Goal: Task Accomplishment & Management: Complete application form

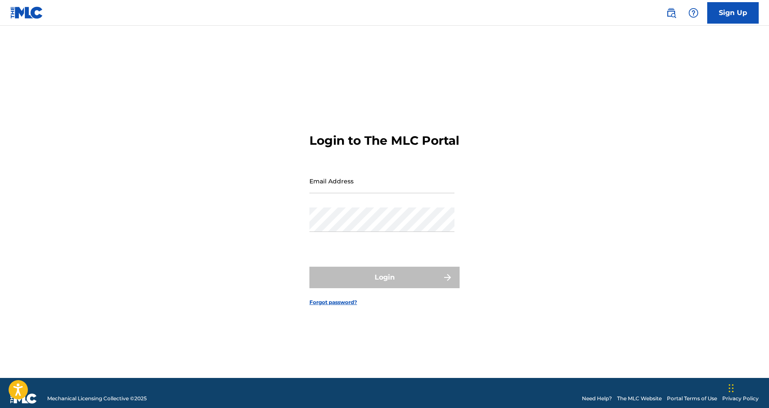
click at [388, 192] on input "Email Address" at bounding box center [381, 181] width 145 height 24
type input "[EMAIL_ADDRESS][DOMAIN_NAME]"
click at [384, 284] on button "Login" at bounding box center [384, 276] width 150 height 21
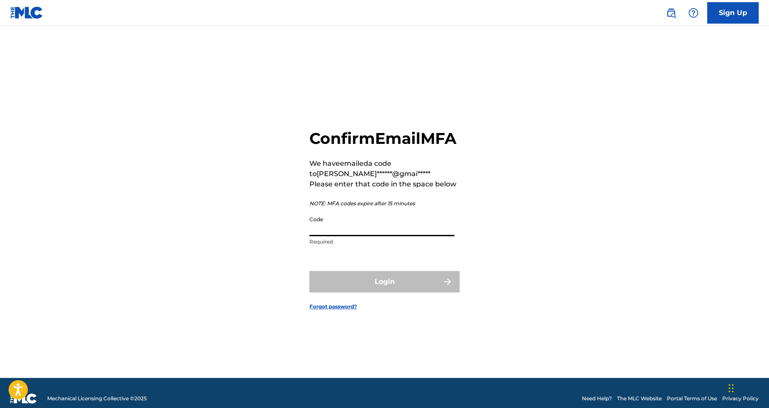
click at [332, 234] on input "Code" at bounding box center [381, 223] width 145 height 24
paste input "772936"
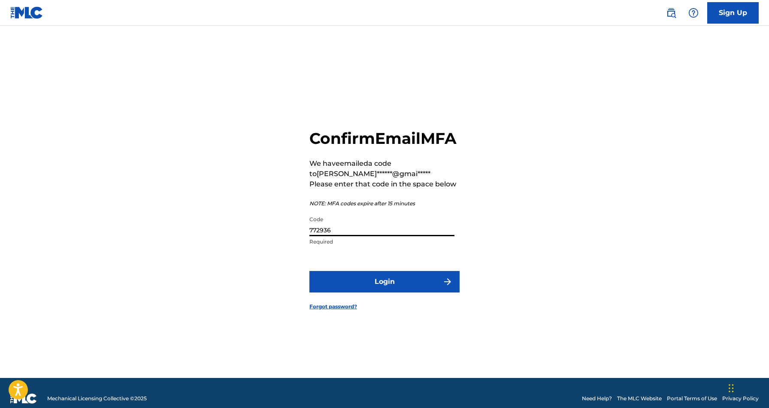
type input "772936"
click at [414, 292] on button "Login" at bounding box center [384, 281] width 150 height 21
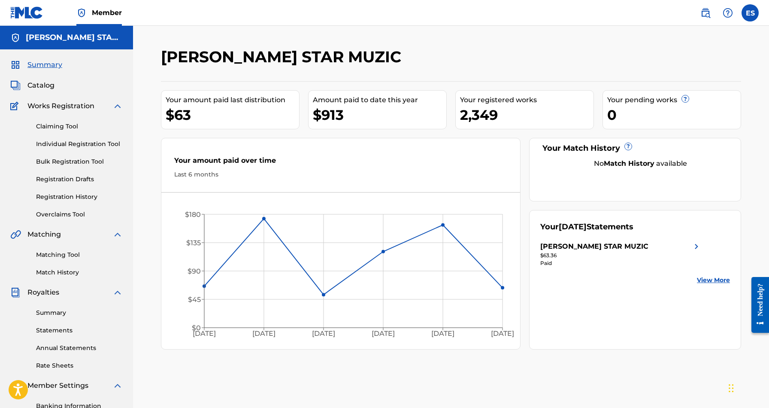
click at [84, 143] on link "Individual Registration Tool" at bounding box center [79, 143] width 87 height 9
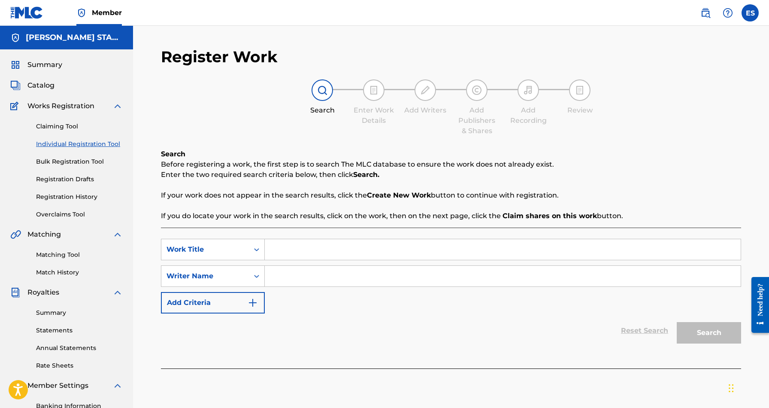
click at [272, 281] on input "Search Form" at bounding box center [503, 276] width 476 height 21
type input "[PERSON_NAME] [PERSON_NAME]"
click at [276, 255] on input "Search Form" at bounding box center [503, 249] width 476 height 21
paste input "I’m The One U Need"
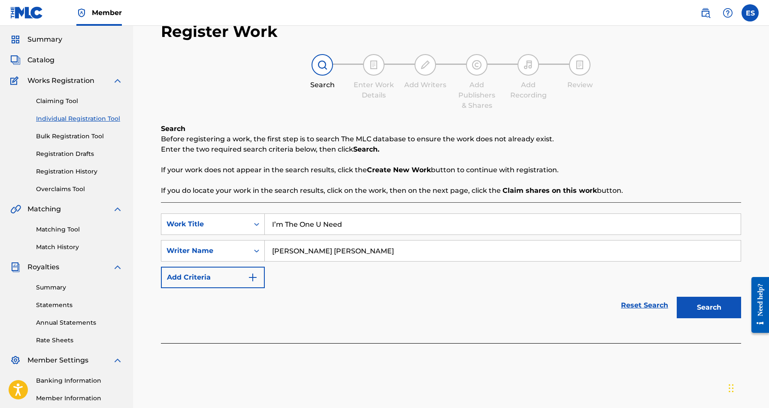
scroll to position [26, 0]
type input "I’m The One U Need"
click at [695, 306] on button "Search" at bounding box center [709, 306] width 64 height 21
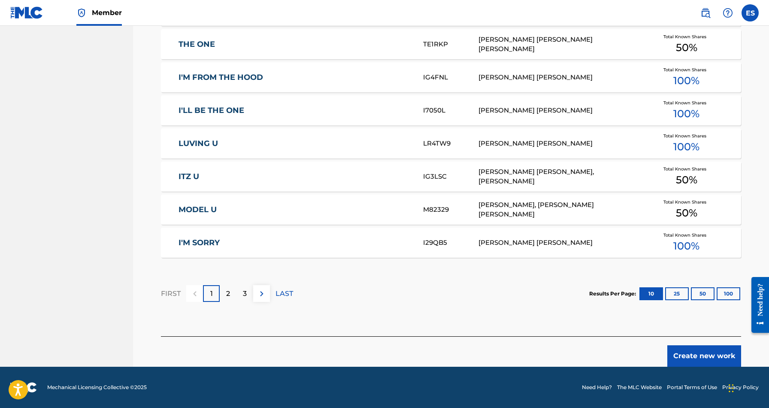
scroll to position [471, 0]
click at [691, 358] on button "Create new work" at bounding box center [704, 355] width 74 height 21
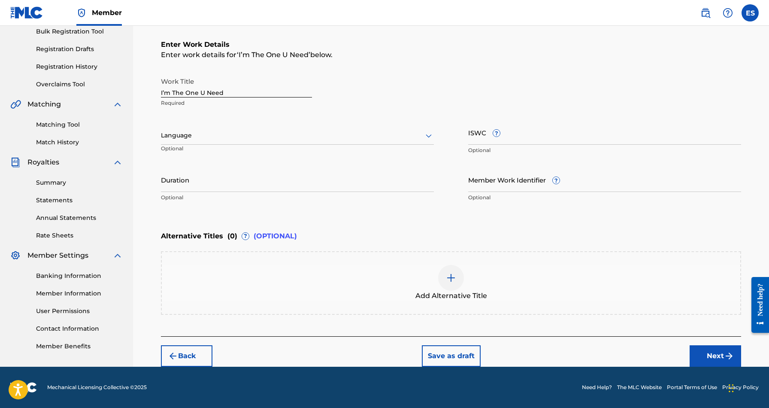
click at [426, 135] on icon at bounding box center [428, 135] width 10 height 10
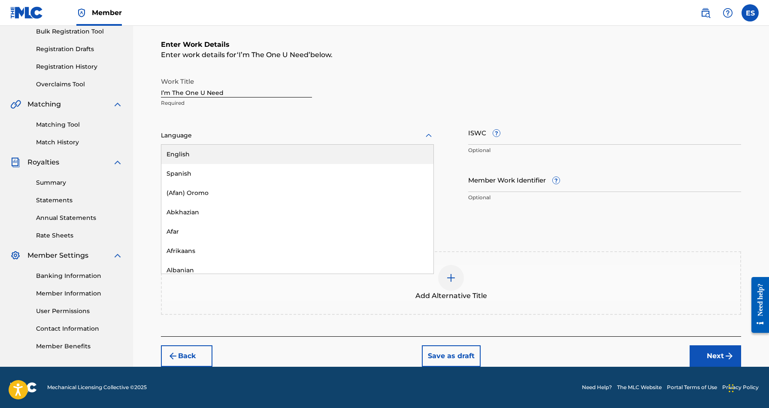
click at [401, 157] on div "English" at bounding box center [297, 154] width 272 height 19
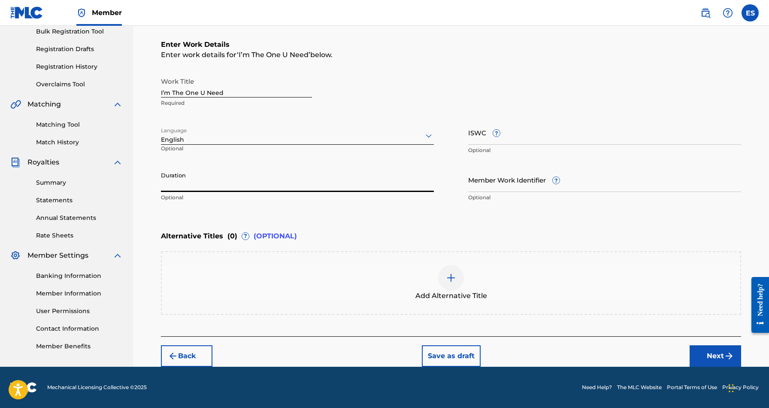
click at [214, 180] on input "Duration" at bounding box center [297, 179] width 273 height 24
type input "04:13"
click at [311, 217] on div "Enter Work Details Enter work details for ‘ I’m The One U Need ’ below. Work Ti…" at bounding box center [451, 123] width 580 height 208
click at [710, 352] on button "Next" at bounding box center [714, 355] width 51 height 21
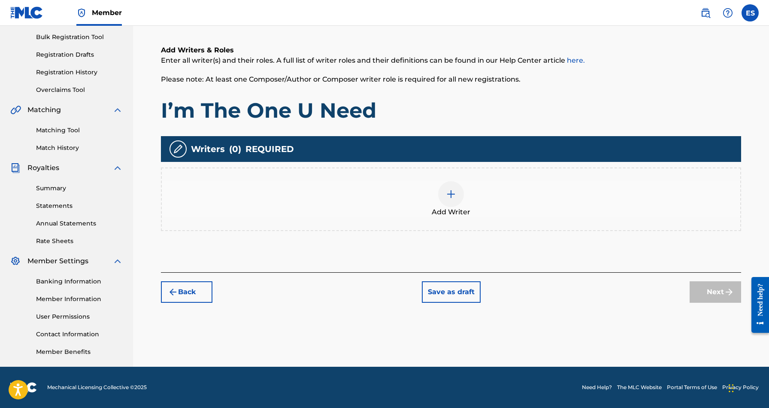
scroll to position [124, 0]
click at [450, 193] on img at bounding box center [451, 194] width 10 height 10
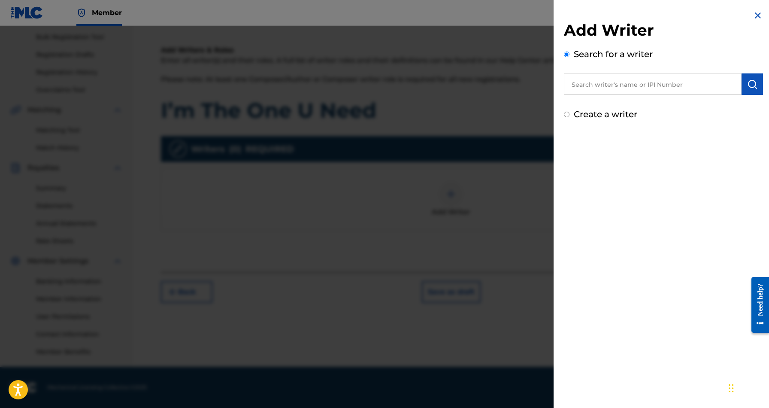
click at [620, 84] on input "text" at bounding box center [653, 83] width 178 height 21
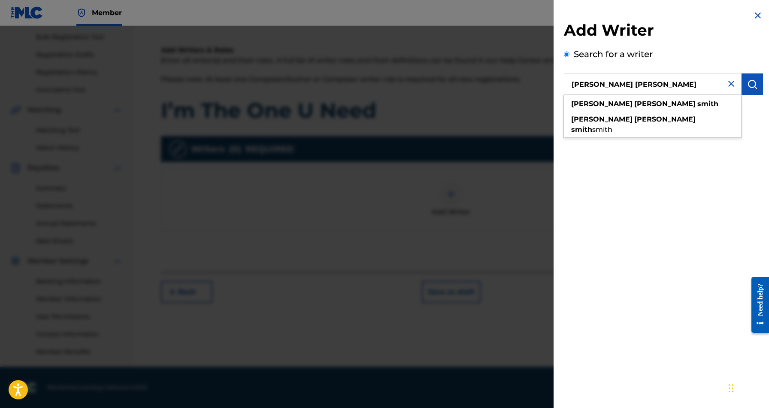
type input "[PERSON_NAME] [PERSON_NAME]"
click at [749, 82] on img "submit" at bounding box center [752, 84] width 10 height 10
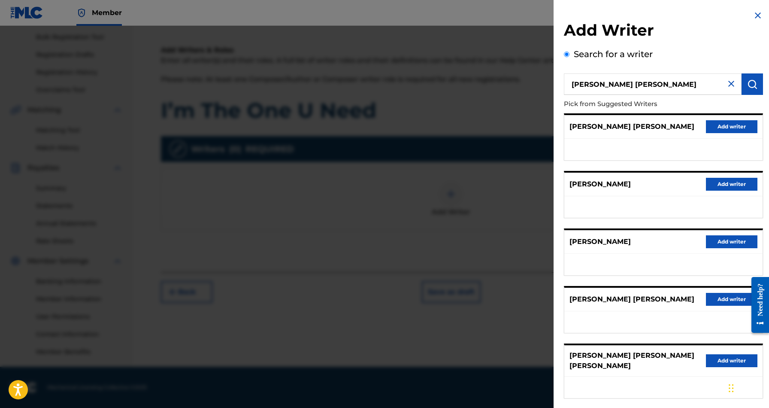
click at [731, 123] on button "Add writer" at bounding box center [731, 126] width 51 height 13
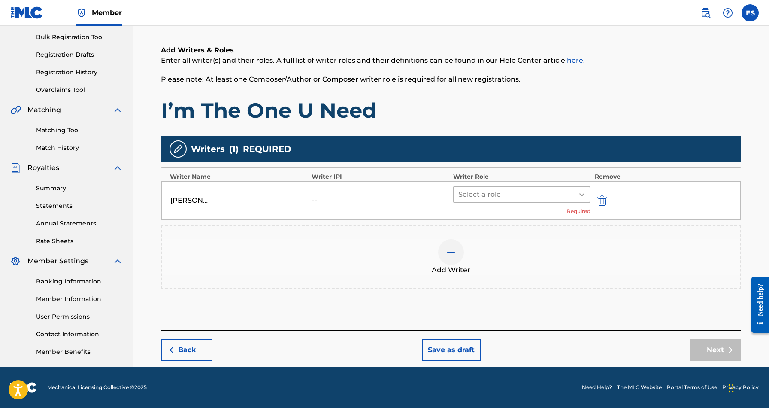
click at [581, 191] on icon at bounding box center [581, 194] width 9 height 9
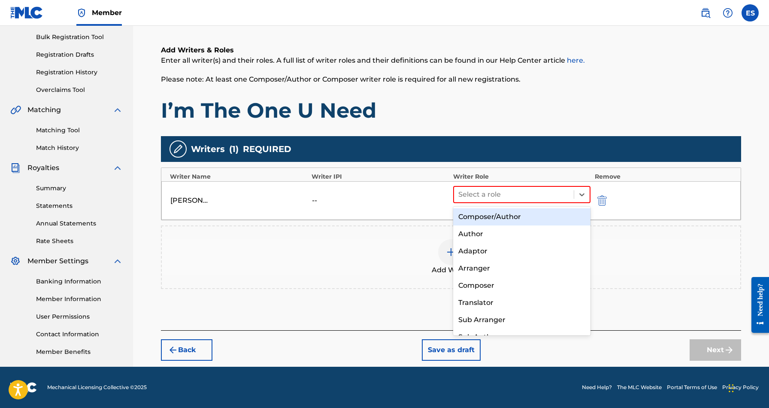
click at [553, 212] on div "Composer/Author" at bounding box center [521, 216] width 137 height 17
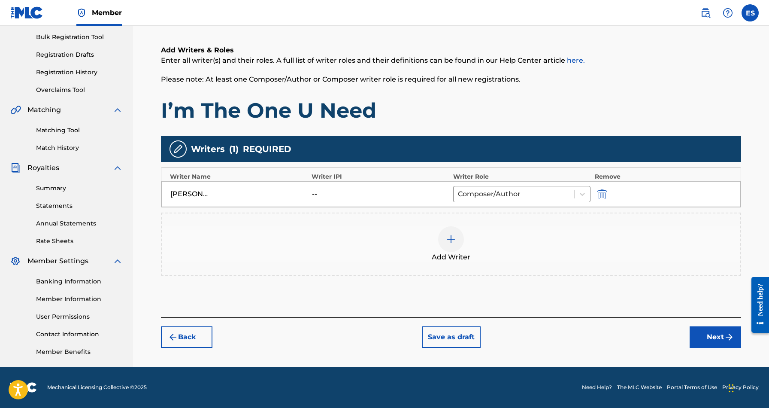
click at [453, 240] on img at bounding box center [451, 239] width 10 height 10
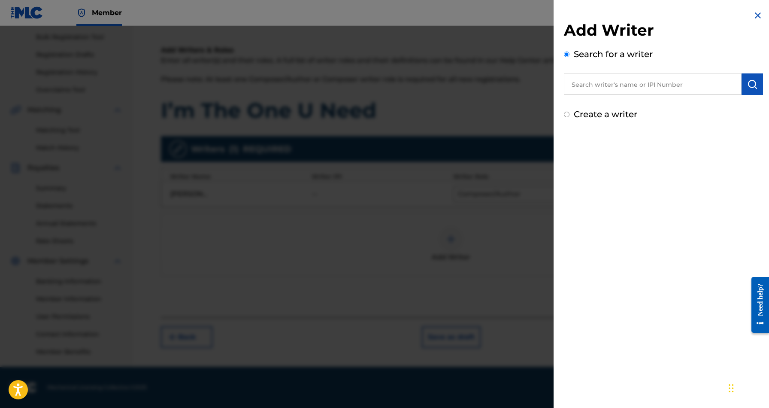
click at [566, 115] on input "Create a writer" at bounding box center [567, 115] width 6 height 6
radio input "false"
radio input "true"
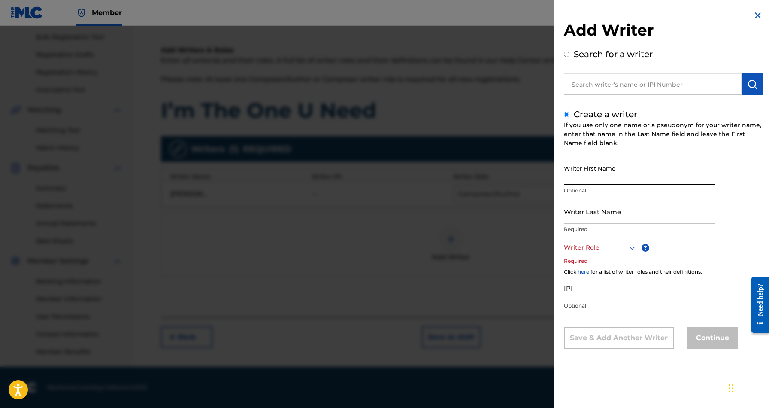
click at [586, 175] on input "Writer First Name" at bounding box center [639, 172] width 151 height 24
paste input "[PERSON_NAME]"
type input "[PERSON_NAME]"
click at [584, 211] on input "Writer Last Name" at bounding box center [639, 211] width 151 height 24
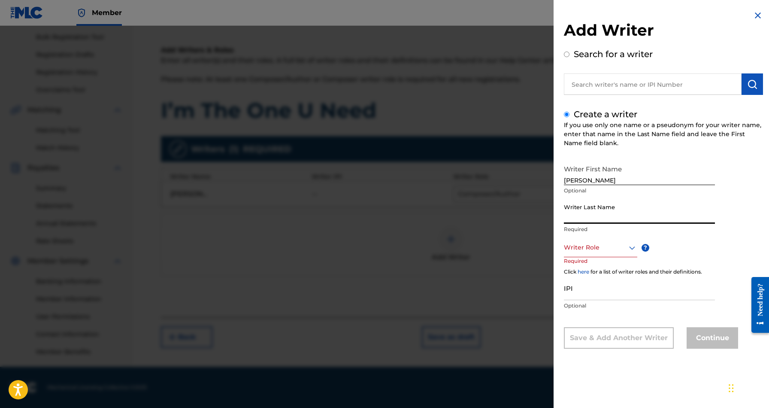
paste input "[PERSON_NAME]"
type input "[PERSON_NAME]"
click at [598, 179] on input "[PERSON_NAME]" at bounding box center [639, 172] width 151 height 24
click at [600, 181] on input "[PERSON_NAME]" at bounding box center [639, 172] width 151 height 24
type input "[PERSON_NAME]"
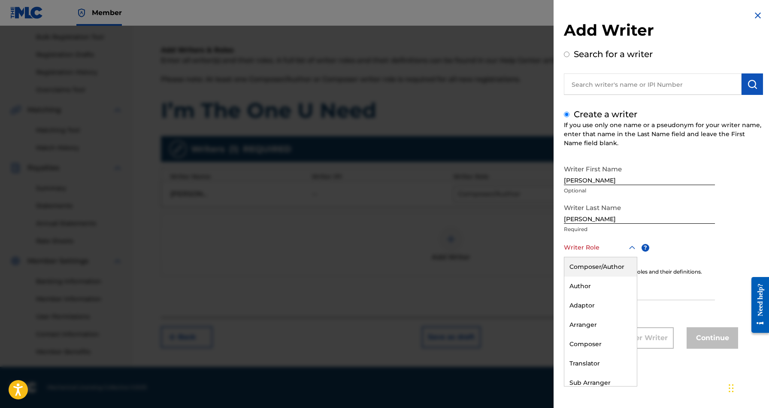
click at [631, 244] on icon at bounding box center [632, 247] width 10 height 10
click at [602, 286] on div "Author" at bounding box center [600, 285] width 72 height 19
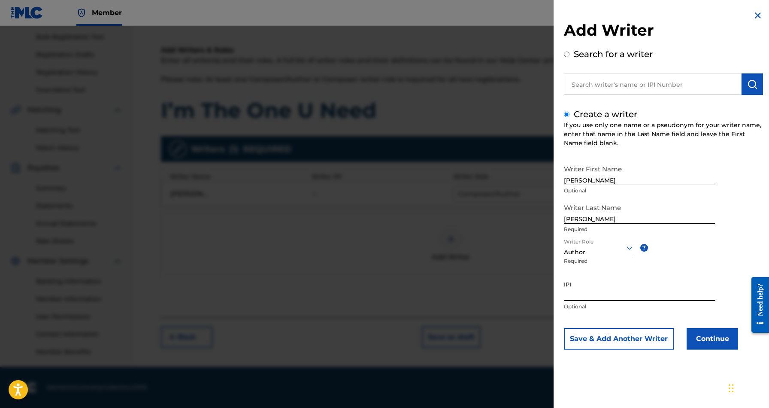
click at [577, 292] on input "IPI" at bounding box center [639, 288] width 151 height 24
paste input "468442136"
type input "468442136"
click at [714, 338] on button "Continue" at bounding box center [711, 338] width 51 height 21
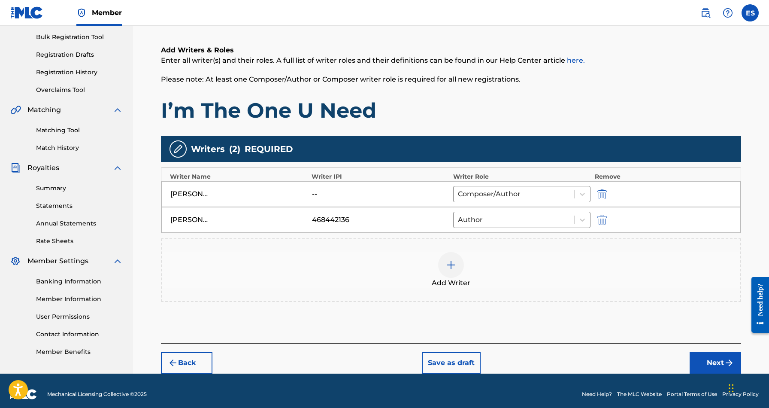
click at [718, 364] on button "Next" at bounding box center [714, 362] width 51 height 21
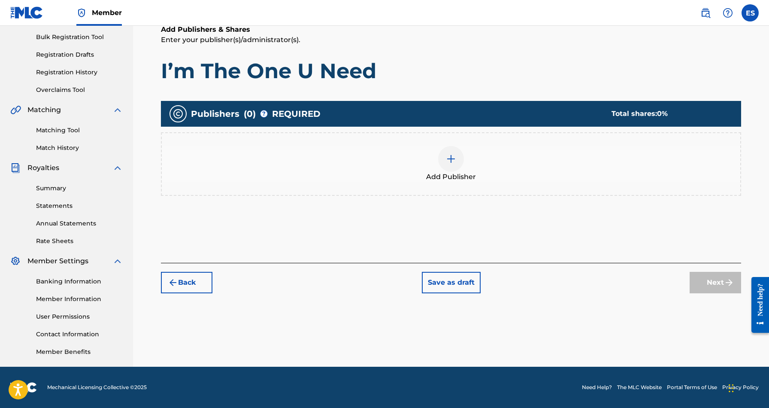
scroll to position [39, 0]
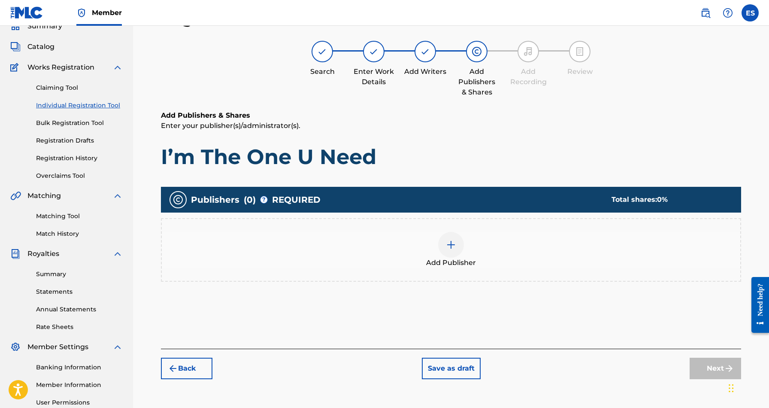
click at [453, 247] on img at bounding box center [451, 244] width 10 height 10
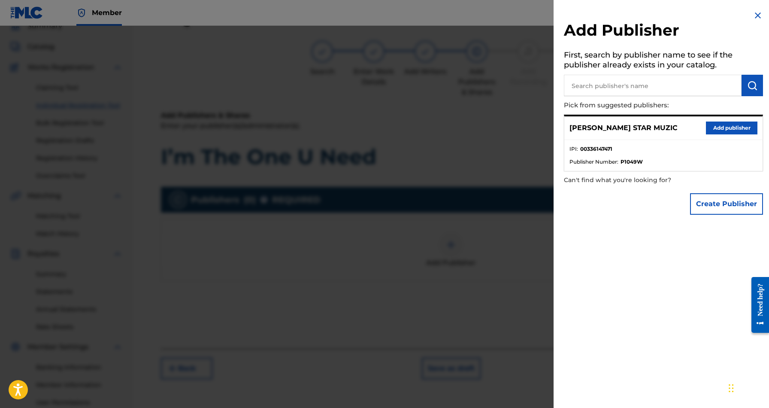
click at [728, 125] on button "Add publisher" at bounding box center [731, 127] width 51 height 13
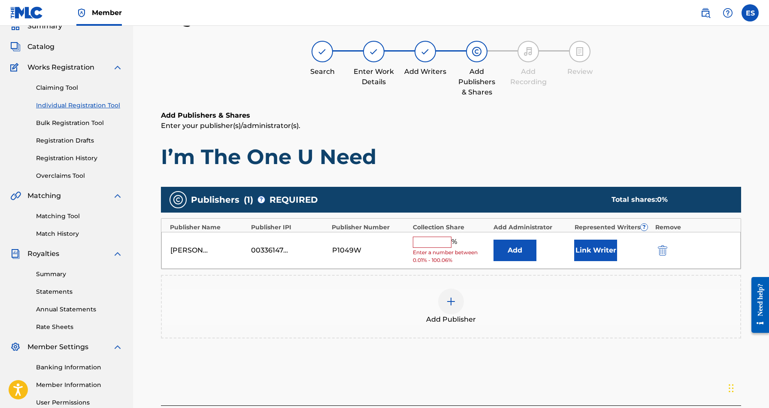
click at [431, 240] on input "text" at bounding box center [432, 241] width 39 height 11
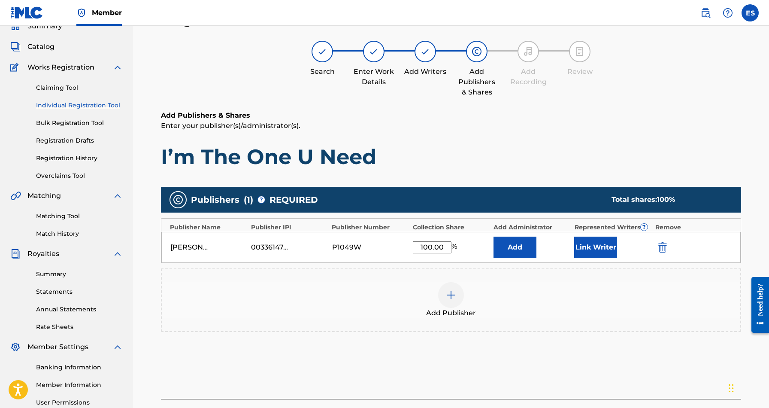
type input "100.00"
click at [477, 142] on div "Add Publishers & Shares Enter your publisher(s)/administrator(s). I’m The One U…" at bounding box center [451, 139] width 580 height 59
click at [583, 246] on button "Link Writer" at bounding box center [595, 246] width 43 height 21
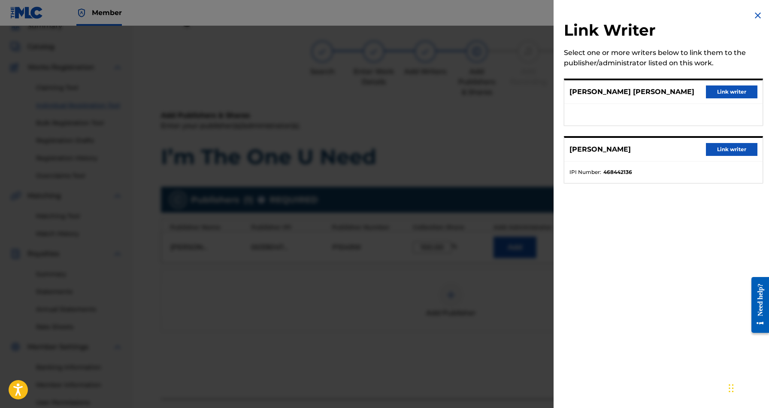
click at [717, 88] on button "Link writer" at bounding box center [731, 91] width 51 height 13
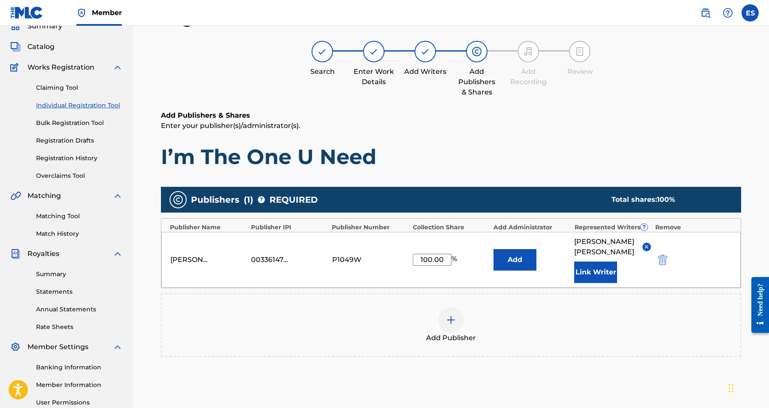
click at [596, 273] on button "Link Writer" at bounding box center [595, 271] width 43 height 21
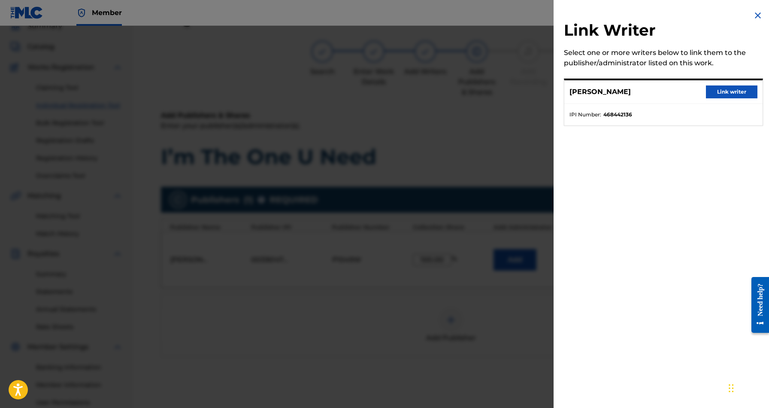
click at [719, 92] on button "Link writer" at bounding box center [731, 91] width 51 height 13
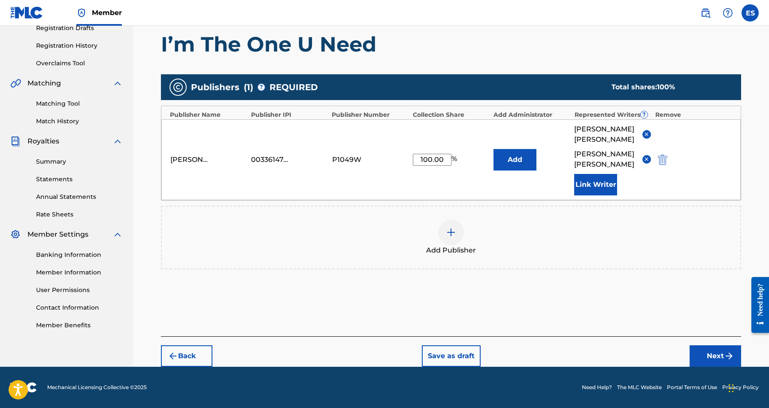
scroll to position [151, 0]
click at [708, 354] on button "Next" at bounding box center [714, 355] width 51 height 21
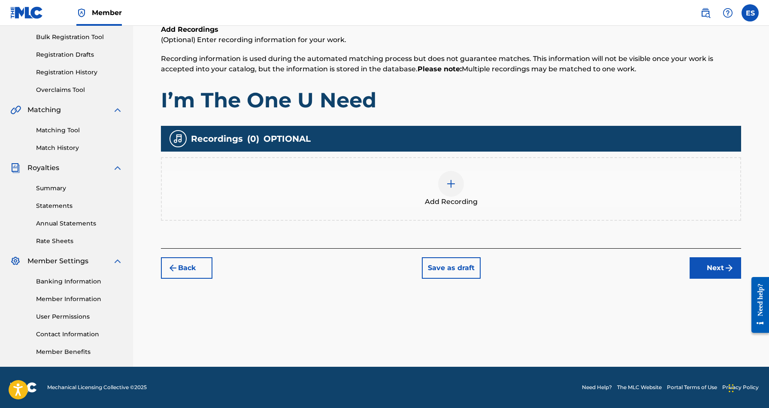
click at [455, 181] on img at bounding box center [451, 183] width 10 height 10
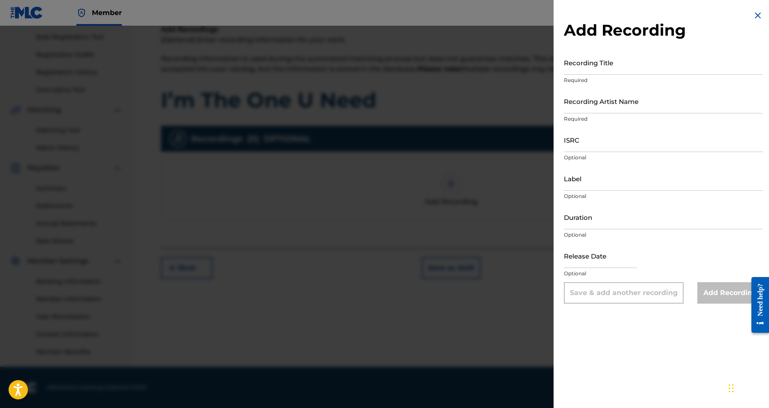
click at [575, 63] on input "Recording Title" at bounding box center [663, 62] width 199 height 24
paste input "I’m The One U Need"
type input "I’m The One U Need"
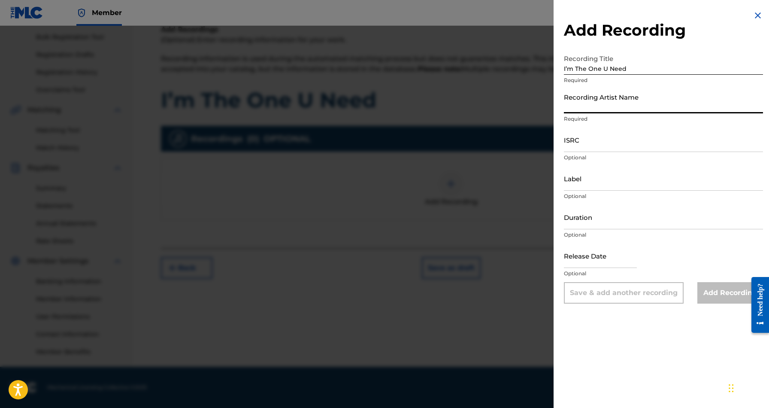
click at [588, 109] on input "Recording Artist Name" at bounding box center [663, 101] width 199 height 24
paste input "Ghetto Cowboy)"
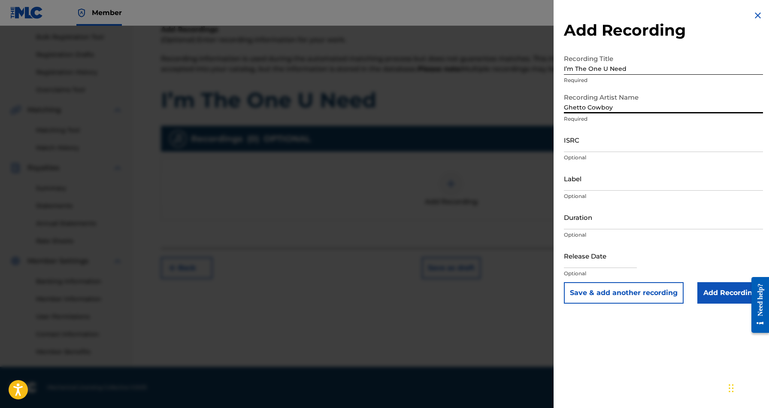
type input "Ghetto Cowboy"
click at [588, 140] on input "ISRC" at bounding box center [663, 139] width 199 height 24
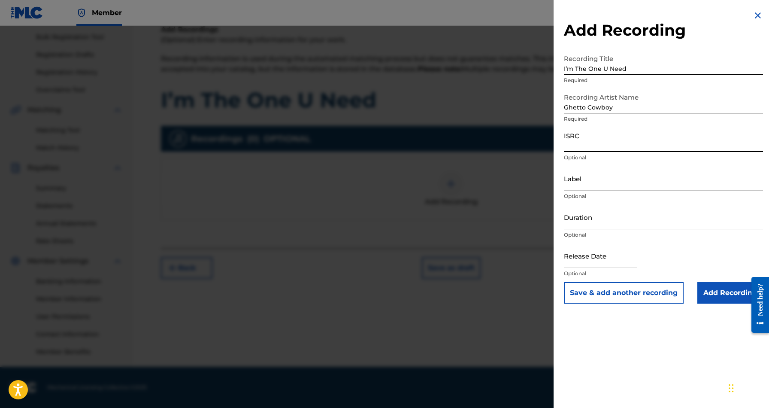
paste input "QZZ7L2557014"
type input "QZZ7L2557014"
click at [619, 187] on input "Label" at bounding box center [663, 178] width 199 height 24
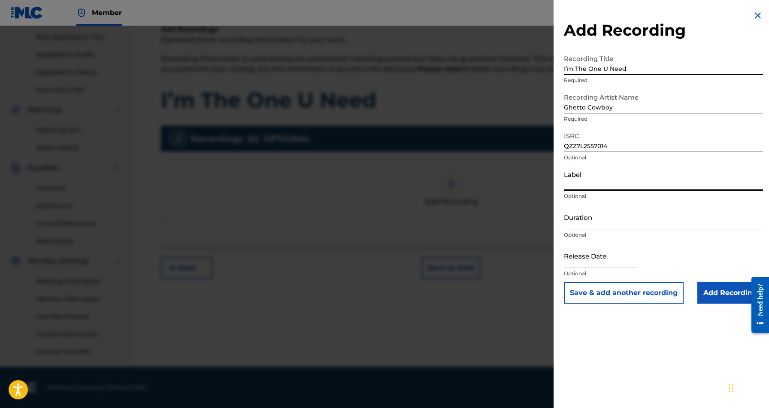
paste input "[PERSON_NAME] Beats Market Records"
type input "[PERSON_NAME] Beats Market Records"
click at [611, 220] on input "Duration" at bounding box center [663, 217] width 199 height 24
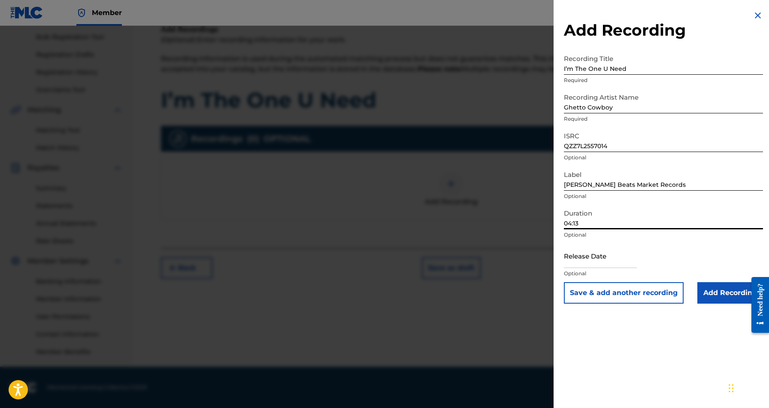
type input "04:13"
click at [631, 262] on input "text" at bounding box center [600, 255] width 73 height 24
select select "7"
select select "2025"
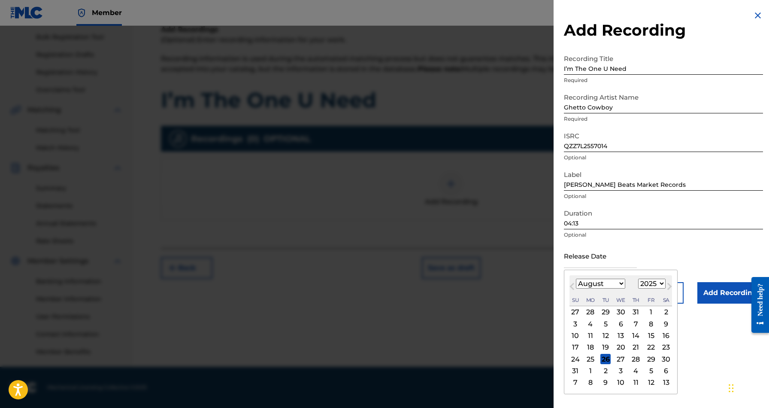
click at [591, 359] on div "25" at bounding box center [590, 358] width 10 height 10
type input "[DATE]"
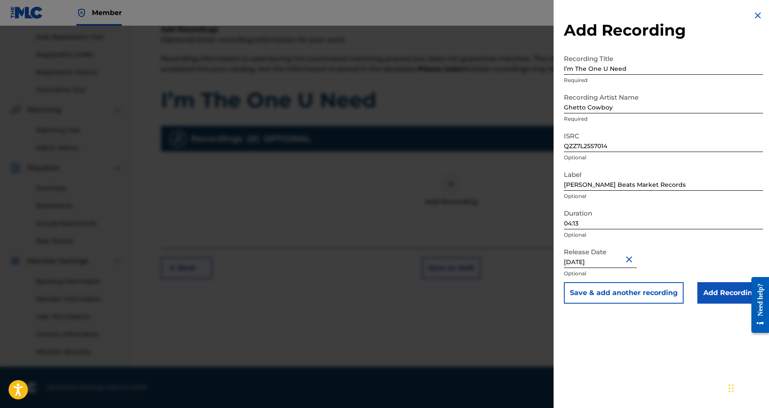
click at [720, 290] on input "Add Recording" at bounding box center [730, 292] width 66 height 21
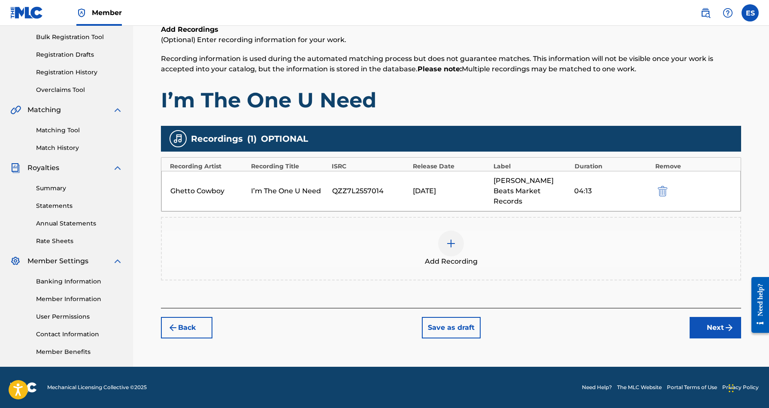
click at [706, 317] on button "Next" at bounding box center [714, 327] width 51 height 21
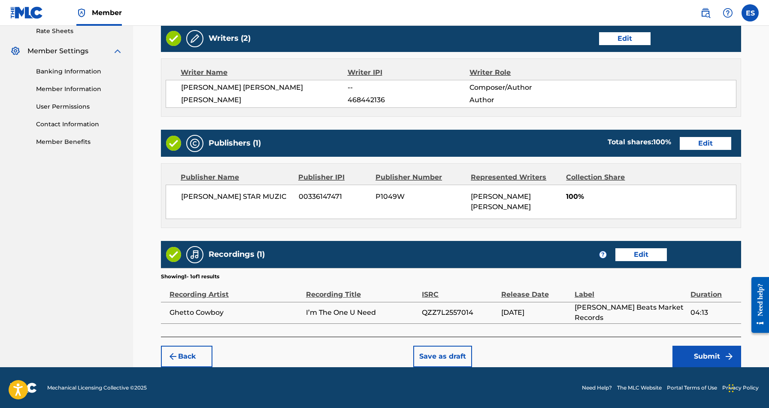
scroll to position [334, 0]
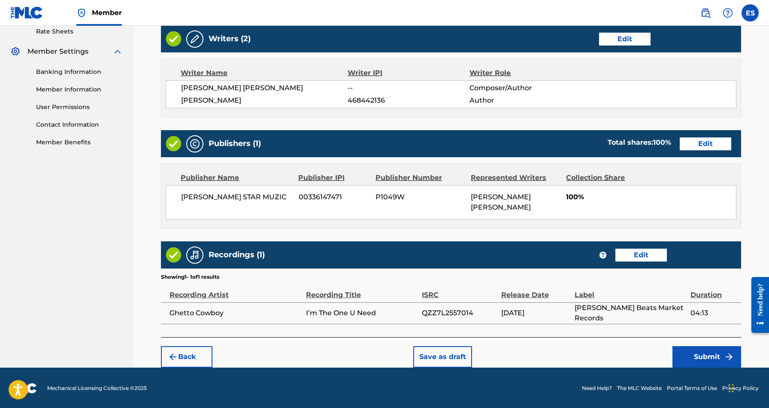
click at [700, 356] on button "Submit" at bounding box center [706, 356] width 69 height 21
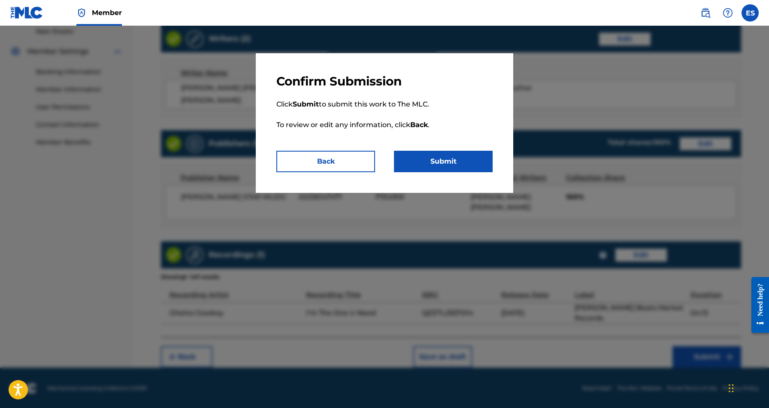
click at [447, 158] on button "Submit" at bounding box center [443, 161] width 99 height 21
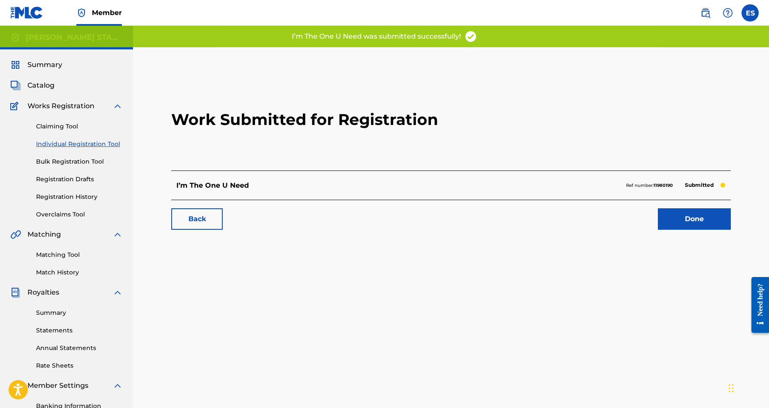
click at [85, 142] on link "Individual Registration Tool" at bounding box center [79, 143] width 87 height 9
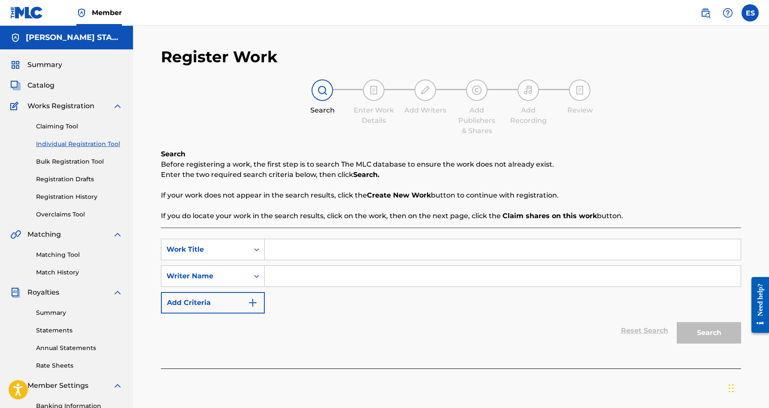
click at [273, 271] on input "Search Form" at bounding box center [503, 276] width 476 height 21
type input "[PERSON_NAME] [PERSON_NAME]"
click at [287, 254] on input "Search Form" at bounding box center [503, 249] width 476 height 21
paste input "Gotta Find Me A New Love"
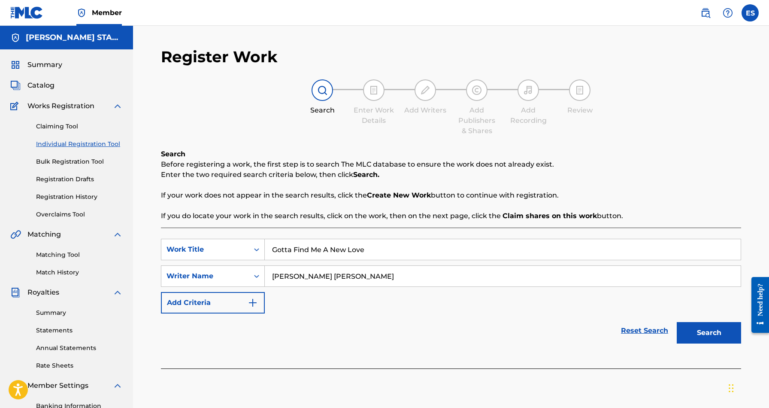
type input "Gotta Find Me A New Love"
click at [700, 336] on button "Search" at bounding box center [709, 332] width 64 height 21
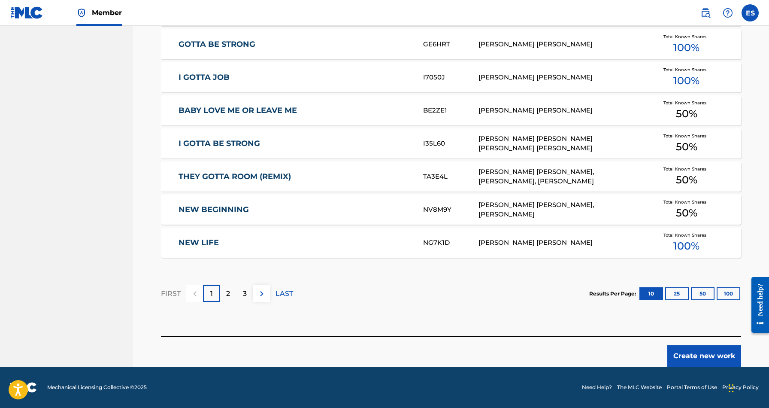
click at [695, 355] on button "Create new work" at bounding box center [704, 355] width 74 height 21
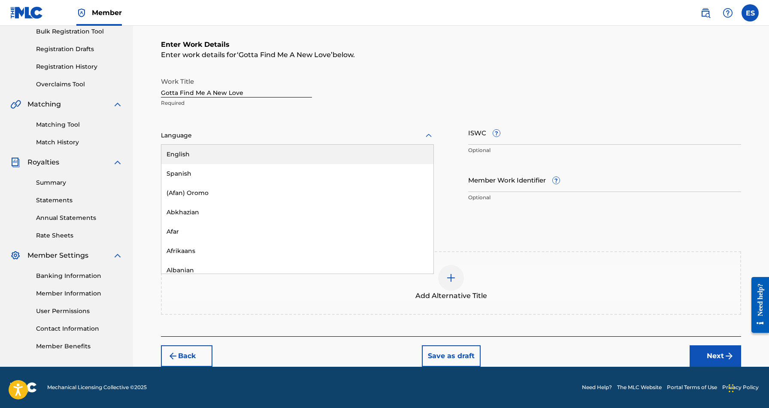
click at [428, 136] on icon at bounding box center [428, 135] width 10 height 10
click at [404, 158] on div "English" at bounding box center [297, 154] width 272 height 19
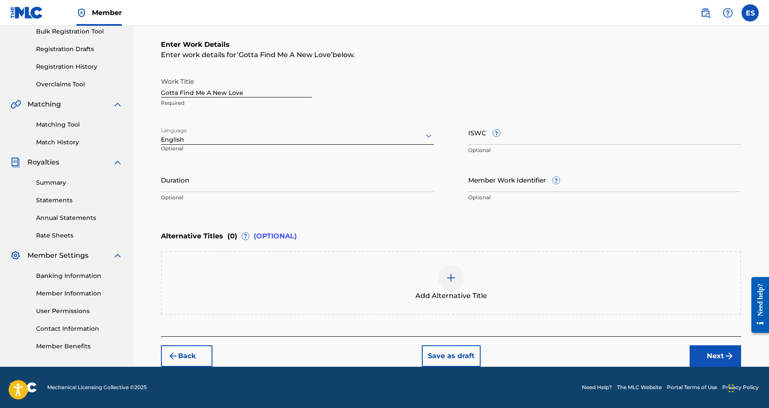
click at [248, 183] on input "Duration" at bounding box center [297, 179] width 273 height 24
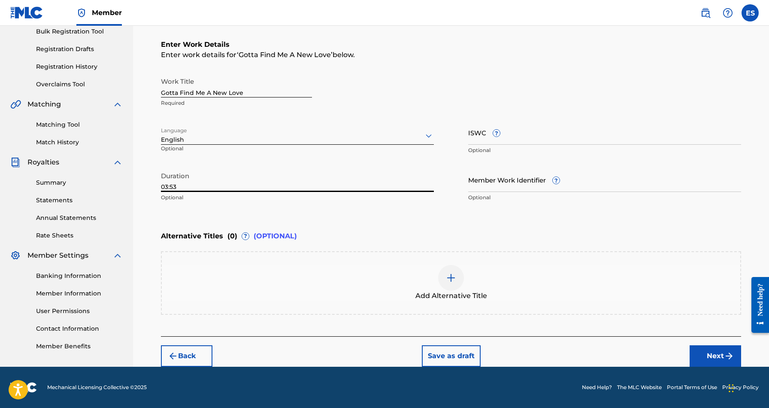
type input "03:53"
click at [143, 224] on div "Register Work Search Enter Work Details Add Writers Add Publishers & Shares Add…" at bounding box center [451, 131] width 636 height 471
click at [707, 352] on button "Next" at bounding box center [714, 355] width 51 height 21
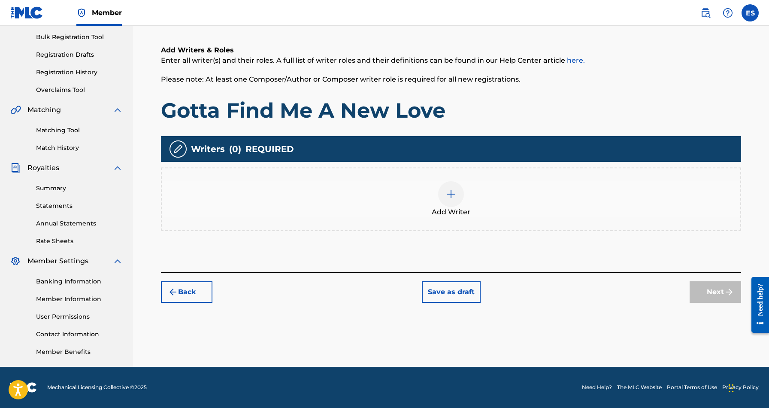
scroll to position [124, 0]
click at [456, 195] on div at bounding box center [451, 194] width 26 height 26
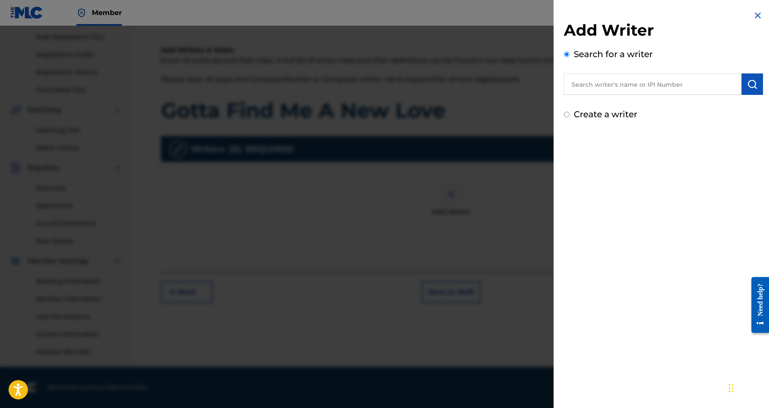
click at [671, 85] on input "text" at bounding box center [653, 83] width 178 height 21
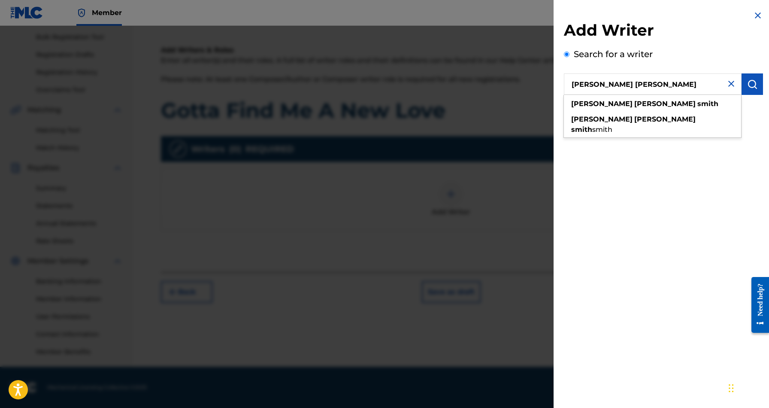
type input "[PERSON_NAME] [PERSON_NAME]"
click at [750, 82] on img "submit" at bounding box center [752, 84] width 10 height 10
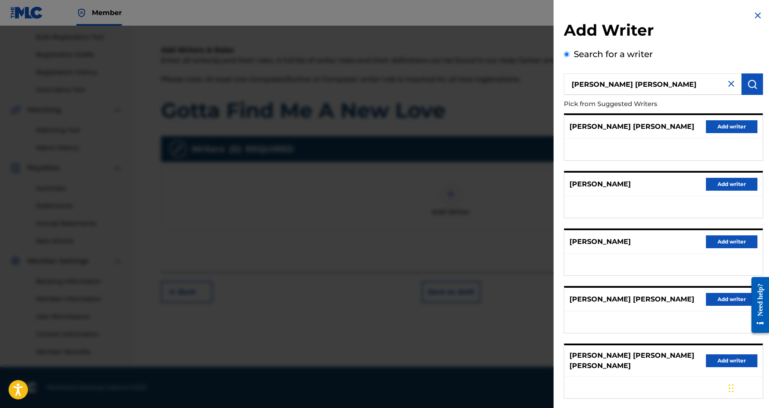
click at [720, 127] on button "Add writer" at bounding box center [731, 126] width 51 height 13
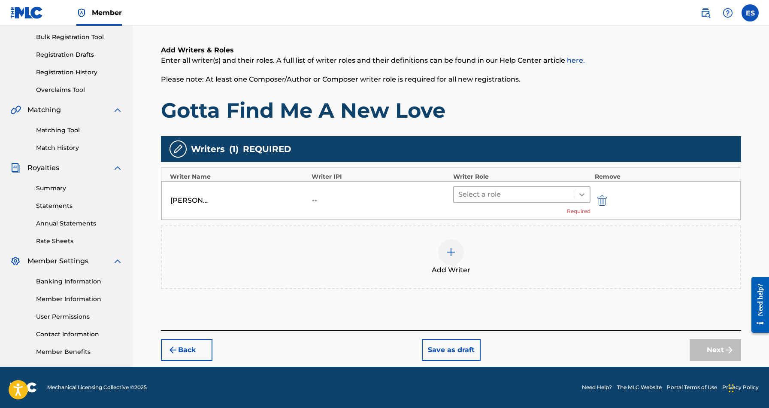
click at [583, 193] on icon at bounding box center [581, 194] width 5 height 3
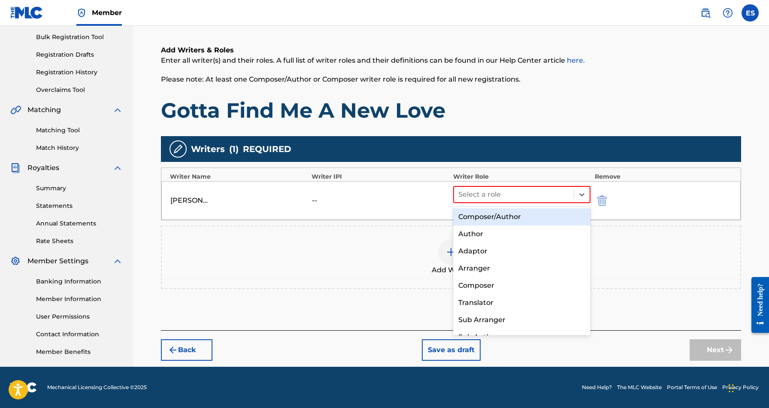
click at [542, 223] on div "Composer/Author" at bounding box center [521, 216] width 137 height 17
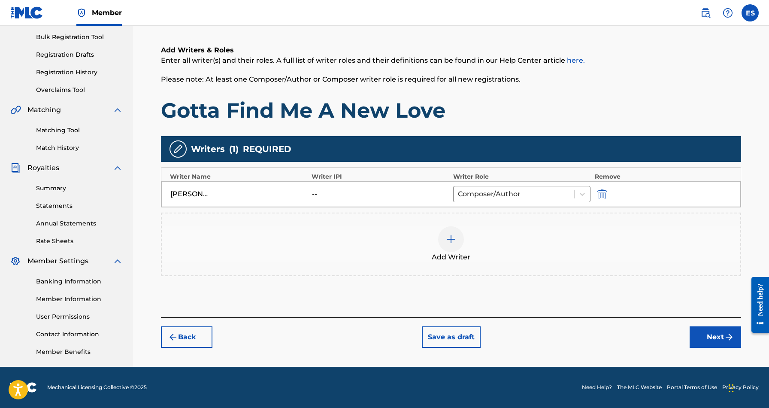
click at [448, 240] on img at bounding box center [451, 239] width 10 height 10
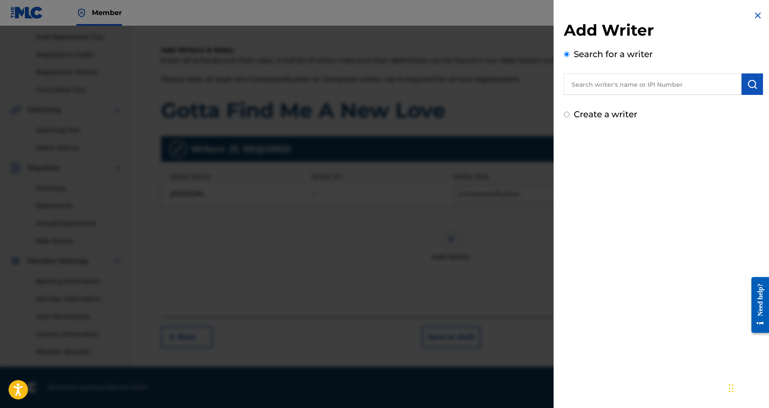
click at [566, 116] on input "Create a writer" at bounding box center [567, 115] width 6 height 6
radio input "false"
radio input "true"
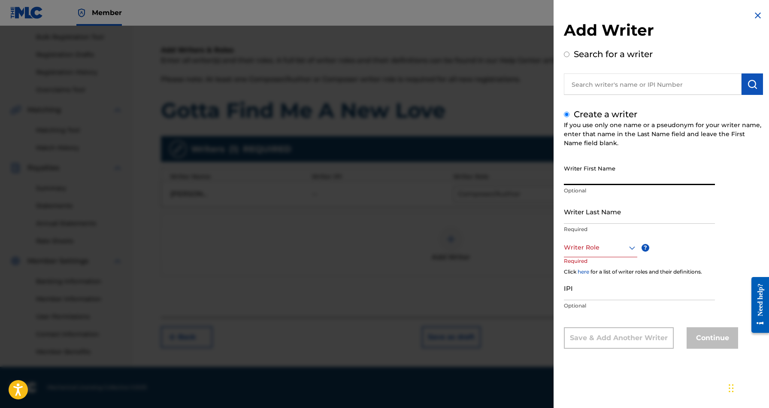
click at [594, 177] on input "Writer First Name" at bounding box center [639, 172] width 151 height 24
paste input "[PERSON_NAME]"
type input "[PERSON_NAME]"
click at [566, 209] on input "Writer Last Name" at bounding box center [639, 211] width 151 height 24
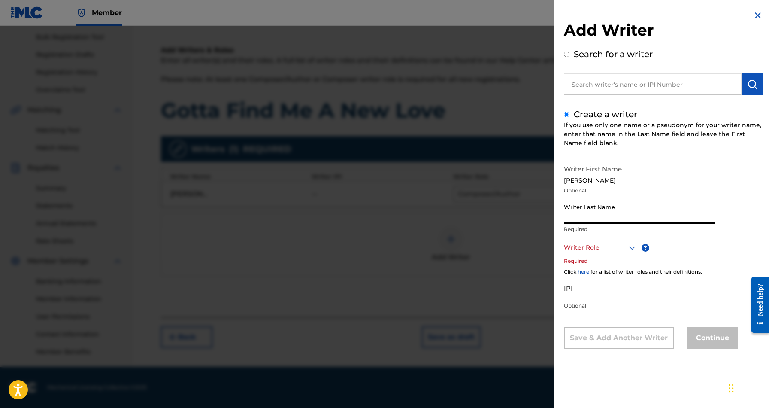
paste input "[PERSON_NAME]"
type input "[PERSON_NAME]"
click at [628, 180] on input "[PERSON_NAME]" at bounding box center [639, 172] width 151 height 24
click at [599, 179] on input "[PERSON_NAME]" at bounding box center [639, 172] width 151 height 24
click at [598, 180] on input "[PERSON_NAME]" at bounding box center [639, 172] width 151 height 24
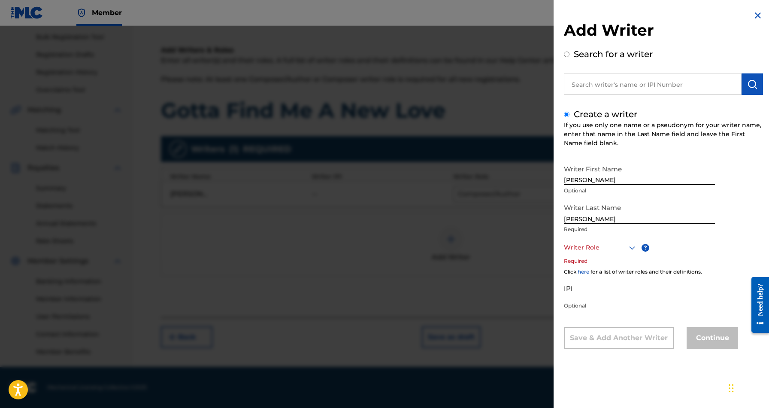
type input "[PERSON_NAME]"
click at [631, 245] on icon at bounding box center [632, 247] width 10 height 10
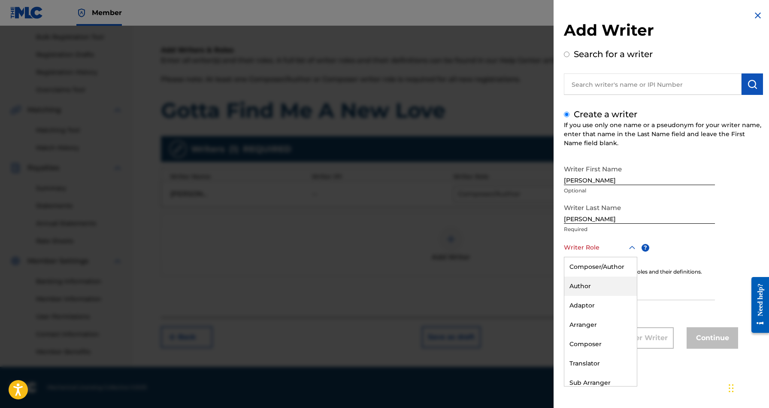
click at [608, 283] on div "Author" at bounding box center [600, 285] width 72 height 19
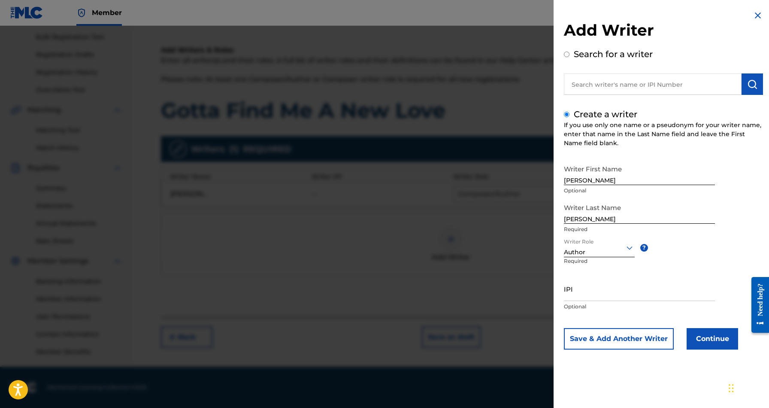
click at [589, 289] on input "IPI" at bounding box center [639, 288] width 151 height 24
paste input "468442136"
type input "468442136"
click at [702, 341] on button "Continue" at bounding box center [711, 338] width 51 height 21
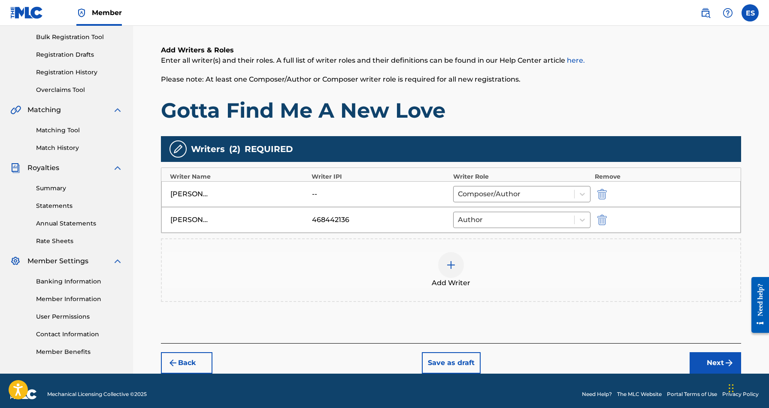
click at [707, 364] on button "Next" at bounding box center [714, 362] width 51 height 21
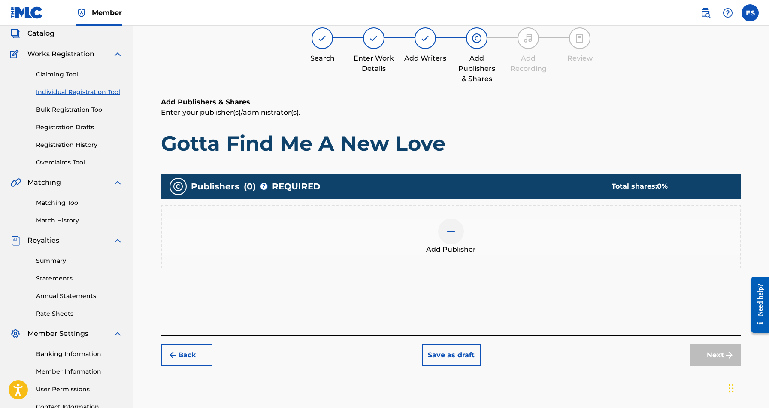
scroll to position [39, 0]
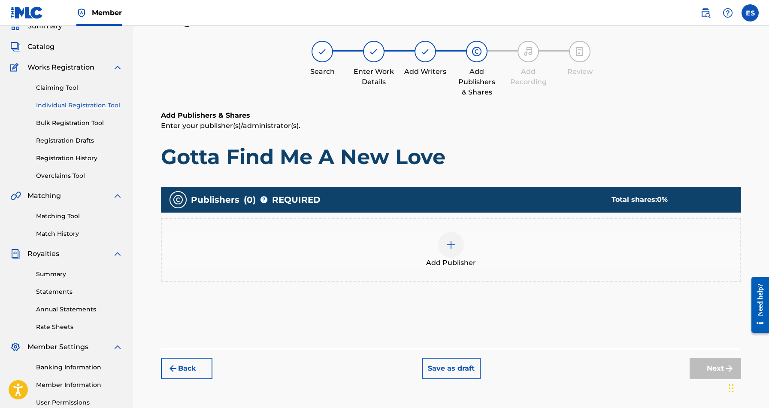
click at [453, 245] on img at bounding box center [451, 244] width 10 height 10
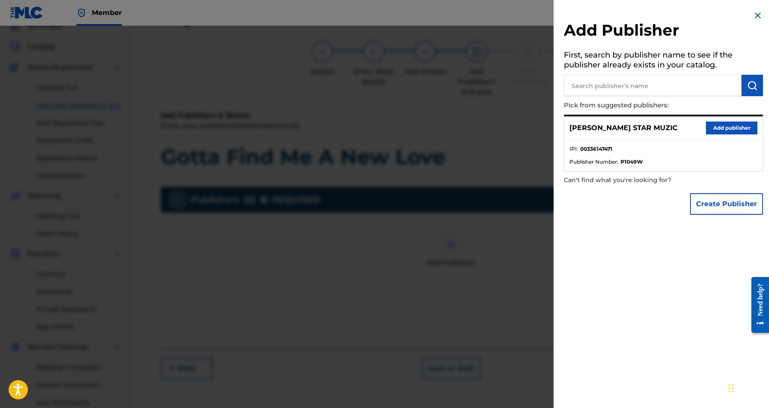
click at [724, 124] on button "Add publisher" at bounding box center [731, 127] width 51 height 13
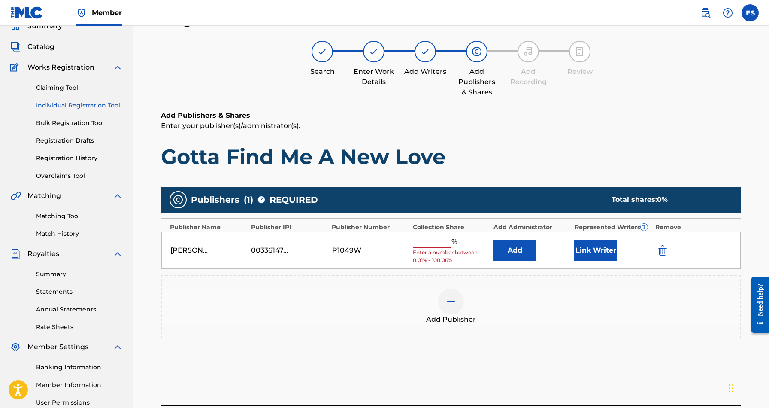
click at [433, 238] on input "text" at bounding box center [432, 241] width 39 height 11
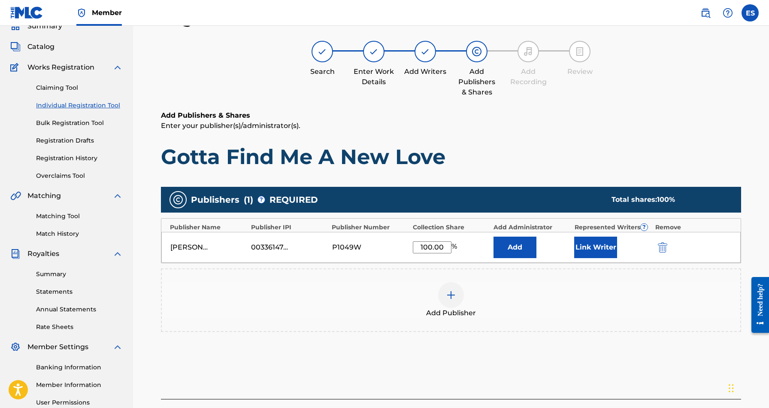
type input "100.00"
click at [594, 240] on button "Link Writer" at bounding box center [595, 246] width 43 height 21
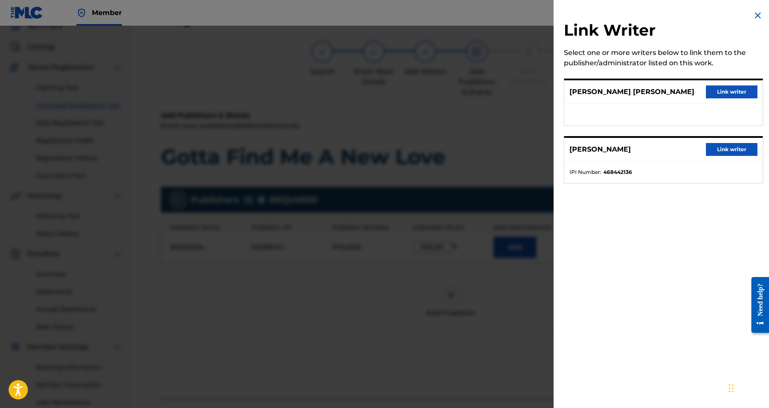
click at [727, 89] on button "Link writer" at bounding box center [731, 91] width 51 height 13
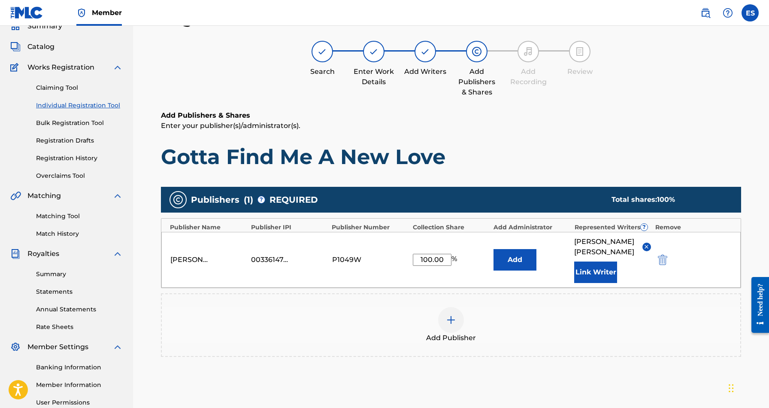
click at [596, 272] on button "Link Writer" at bounding box center [595, 271] width 43 height 21
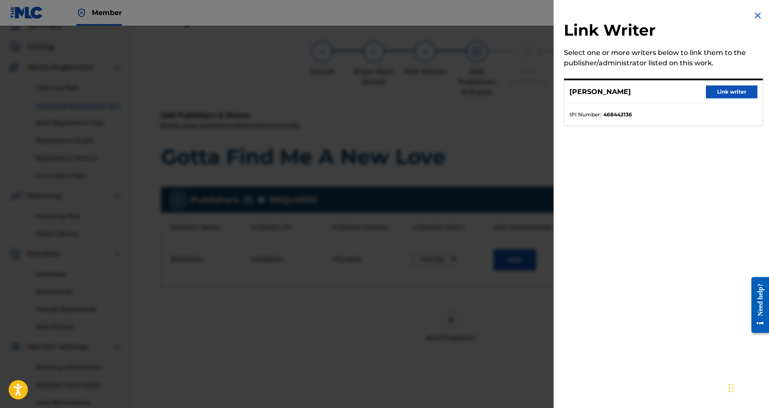
click at [715, 91] on button "Link writer" at bounding box center [731, 91] width 51 height 13
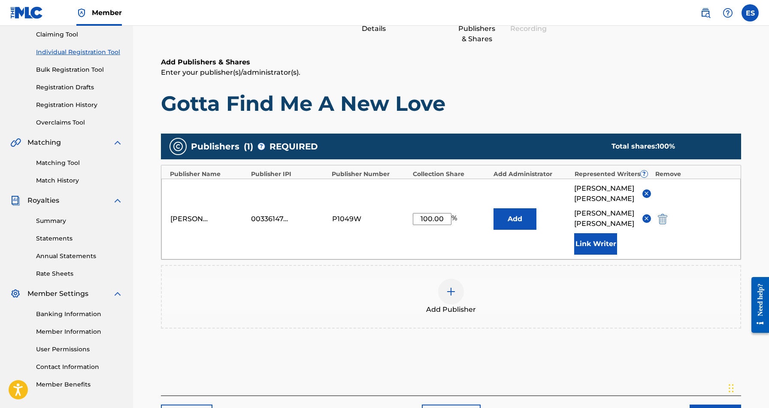
scroll to position [95, 0]
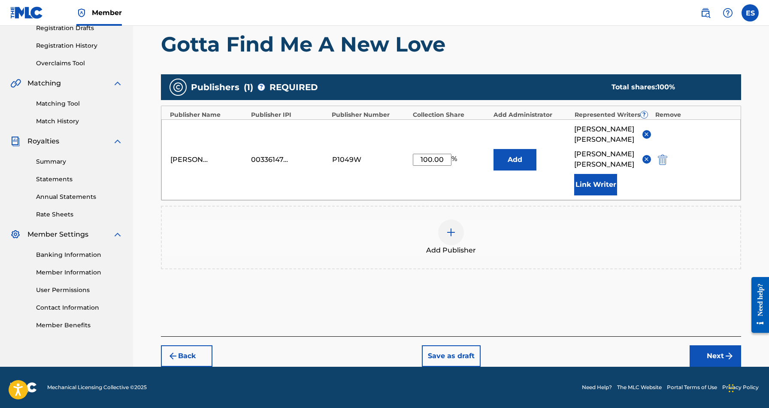
click at [713, 353] on button "Next" at bounding box center [714, 355] width 51 height 21
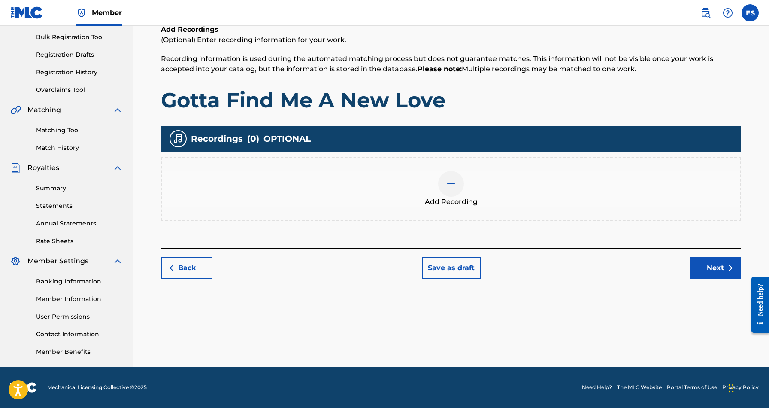
scroll to position [124, 0]
click at [451, 180] on img at bounding box center [451, 183] width 10 height 10
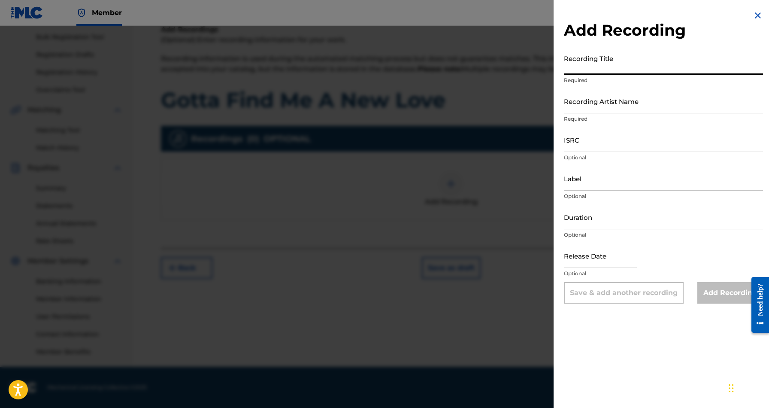
click at [604, 67] on input "Recording Title" at bounding box center [663, 62] width 199 height 24
paste input "Gotta Find Me A New Love"
type input "Gotta Find Me A New Love"
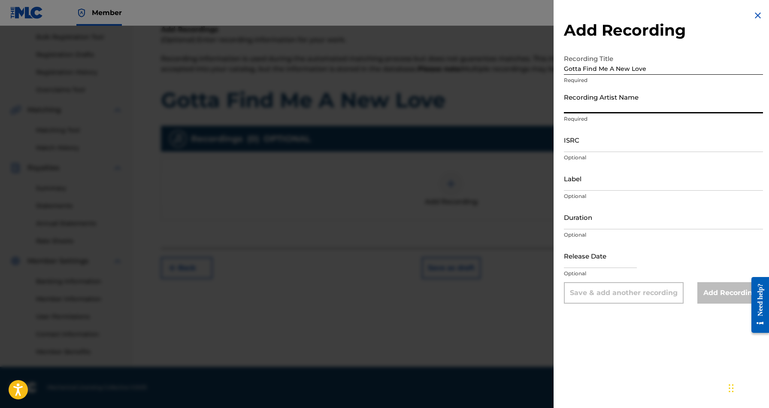
click at [613, 104] on input "Recording Artist Name" at bounding box center [663, 101] width 199 height 24
paste input "Ghetto Cowboy"
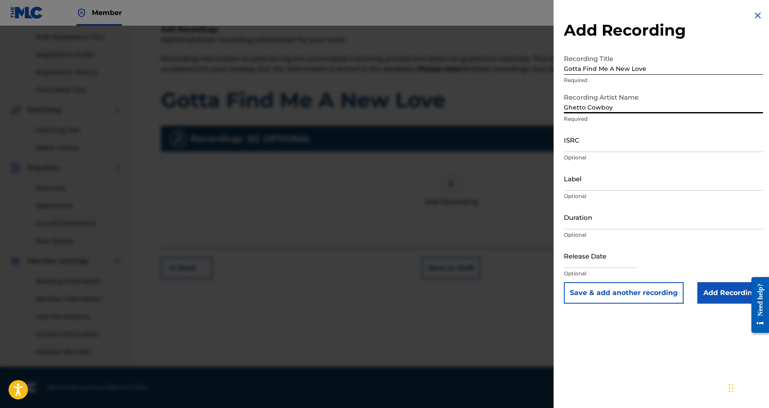
type input "Ghetto Cowboy"
click at [622, 139] on input "ISRC" at bounding box center [663, 139] width 199 height 24
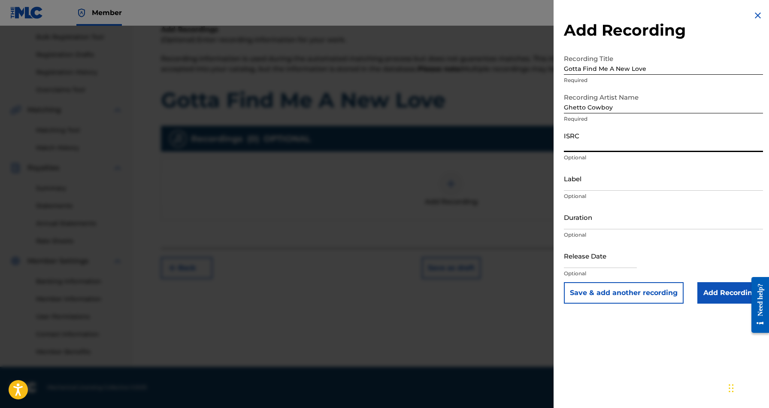
paste input "QZZ7L2559182"
type input "QZZ7L2559182"
click at [594, 183] on input "Label" at bounding box center [663, 178] width 199 height 24
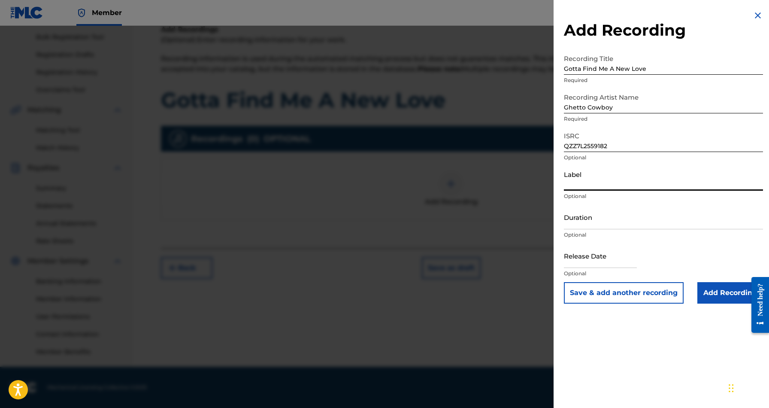
paste input "[PERSON_NAME] Beats Market Records"
type input "[PERSON_NAME] Beats Market Records"
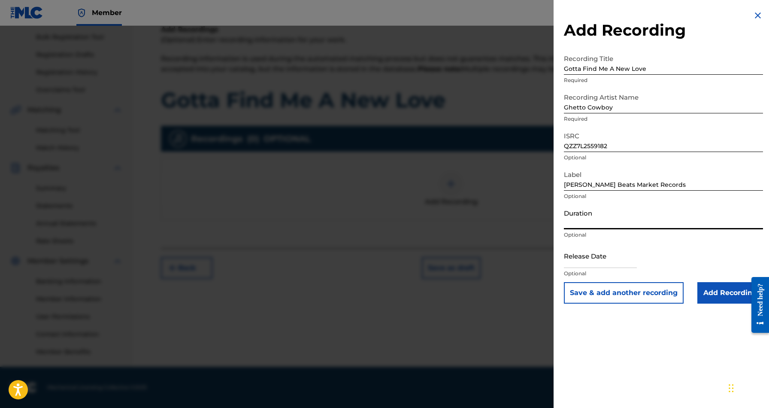
click at [609, 212] on input "Duration" at bounding box center [663, 217] width 199 height 24
type input "03:53"
click at [628, 257] on input "text" at bounding box center [600, 255] width 73 height 24
select select "7"
select select "2025"
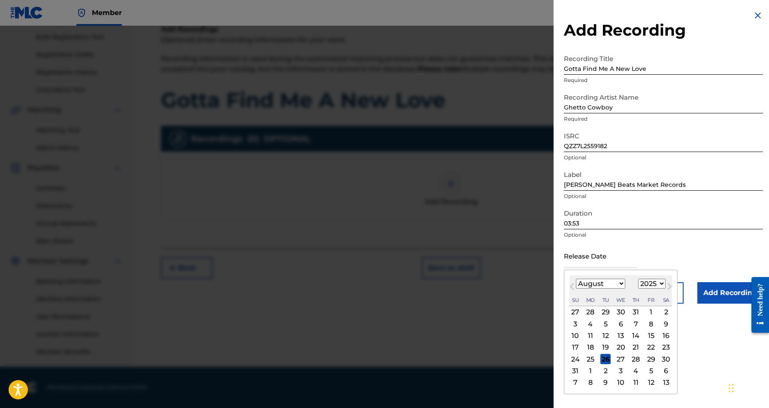
click at [591, 360] on div "25" at bounding box center [590, 358] width 10 height 10
type input "[DATE]"
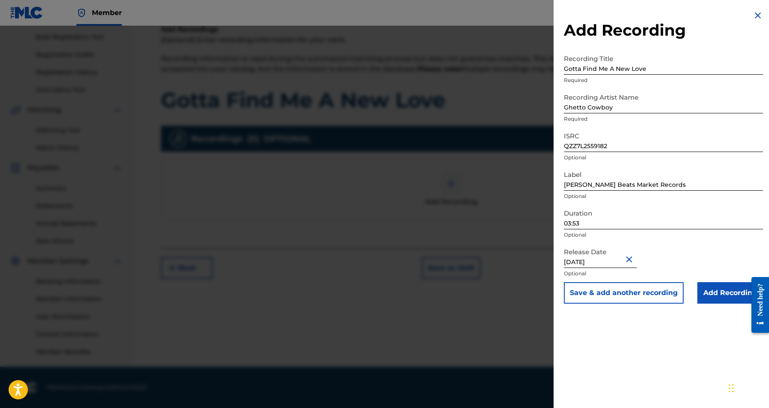
click at [718, 296] on input "Add Recording" at bounding box center [730, 292] width 66 height 21
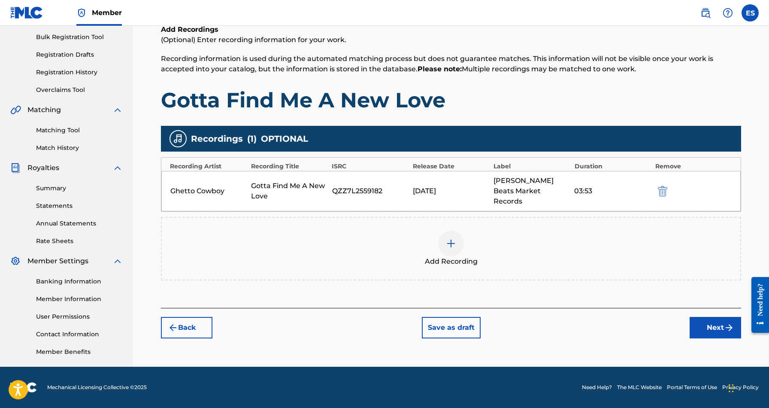
click at [708, 317] on button "Next" at bounding box center [714, 327] width 51 height 21
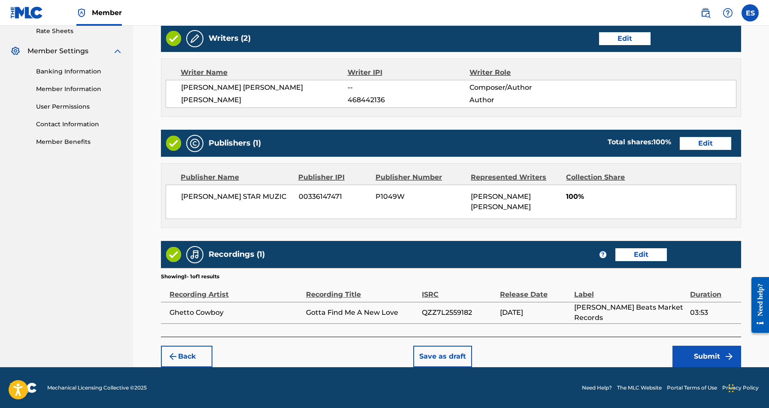
scroll to position [334, 0]
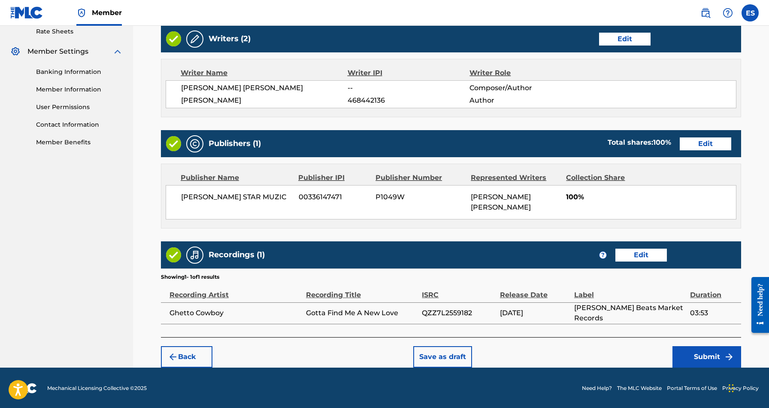
click at [696, 350] on button "Submit" at bounding box center [706, 356] width 69 height 21
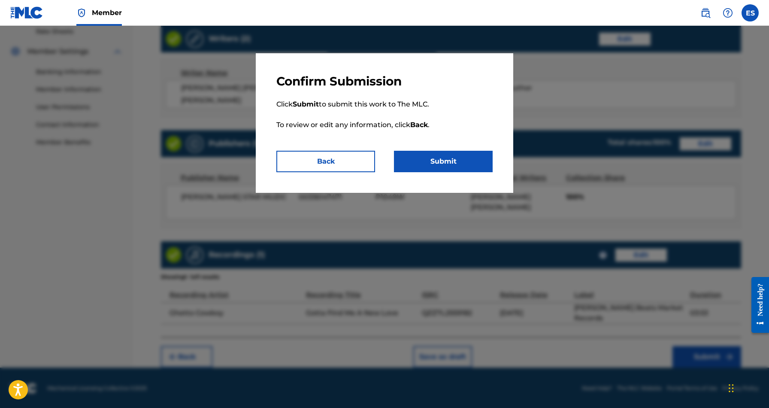
click at [445, 166] on button "Submit" at bounding box center [443, 161] width 99 height 21
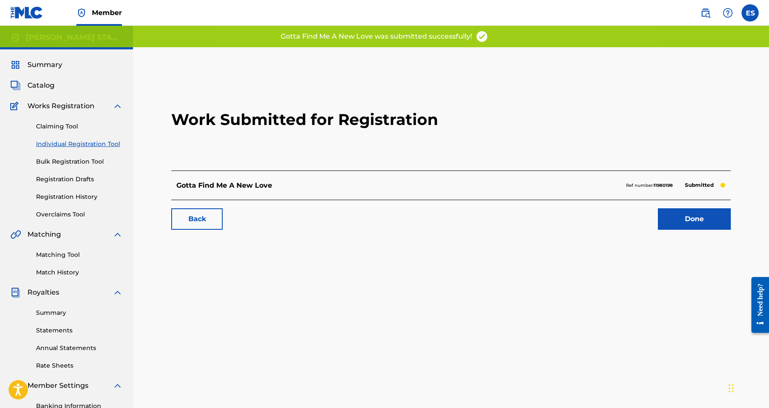
click at [753, 15] on label at bounding box center [749, 12] width 17 height 17
click at [750, 13] on input "ES [PERSON_NAME] [EMAIL_ADDRESS][DOMAIN_NAME] Notification Preferences Profile …" at bounding box center [750, 13] width 0 height 0
click at [672, 124] on p "Log out" at bounding box center [667, 122] width 20 height 8
click at [750, 13] on input "ES [PERSON_NAME] [EMAIL_ADDRESS][DOMAIN_NAME] Notification Preferences Profile …" at bounding box center [750, 13] width 0 height 0
